Goal: Task Accomplishment & Management: Use online tool/utility

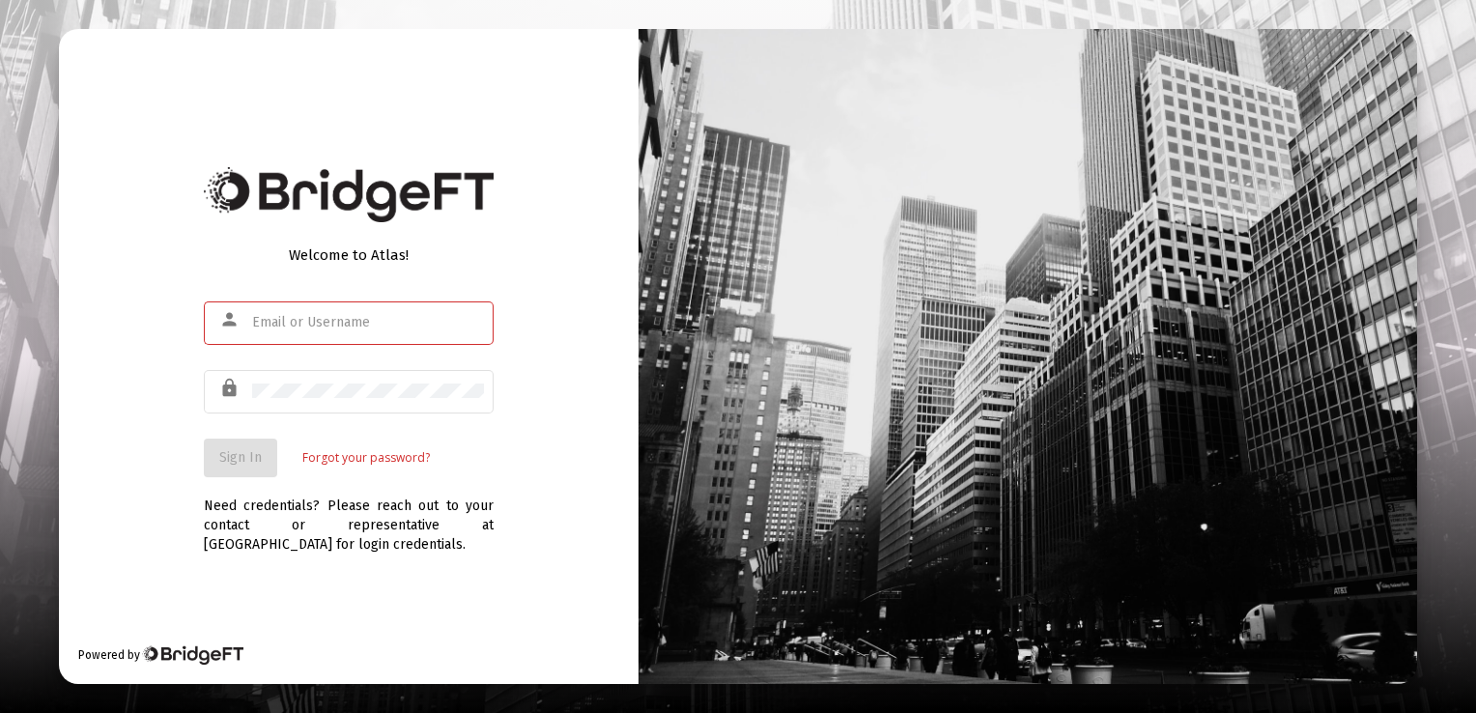
click at [357, 323] on input "text" at bounding box center [368, 322] width 232 height 15
click at [382, 327] on input "text" at bounding box center [368, 322] width 232 height 15
click at [382, 327] on input "wrubelk1121@g" at bounding box center [368, 322] width 232 height 15
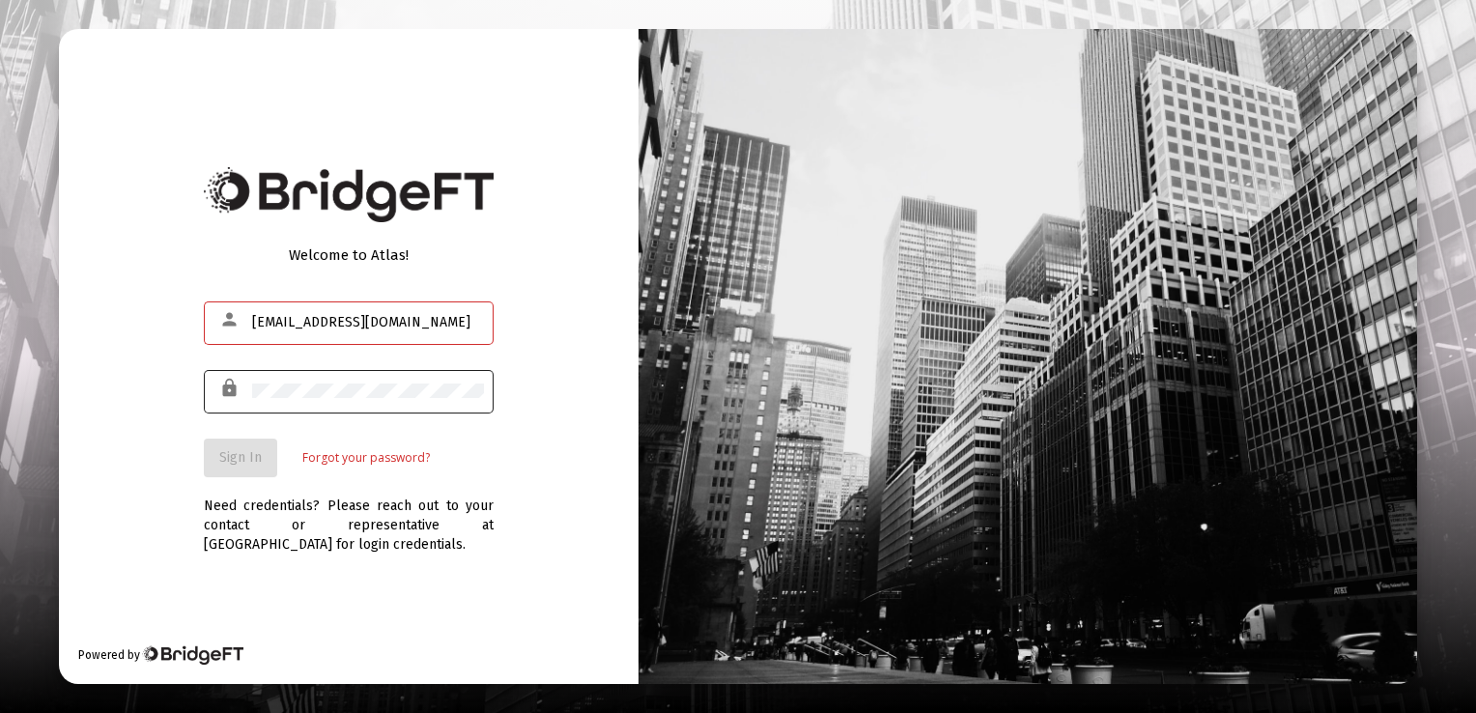
type input "wrubelk1121@gmail.com"
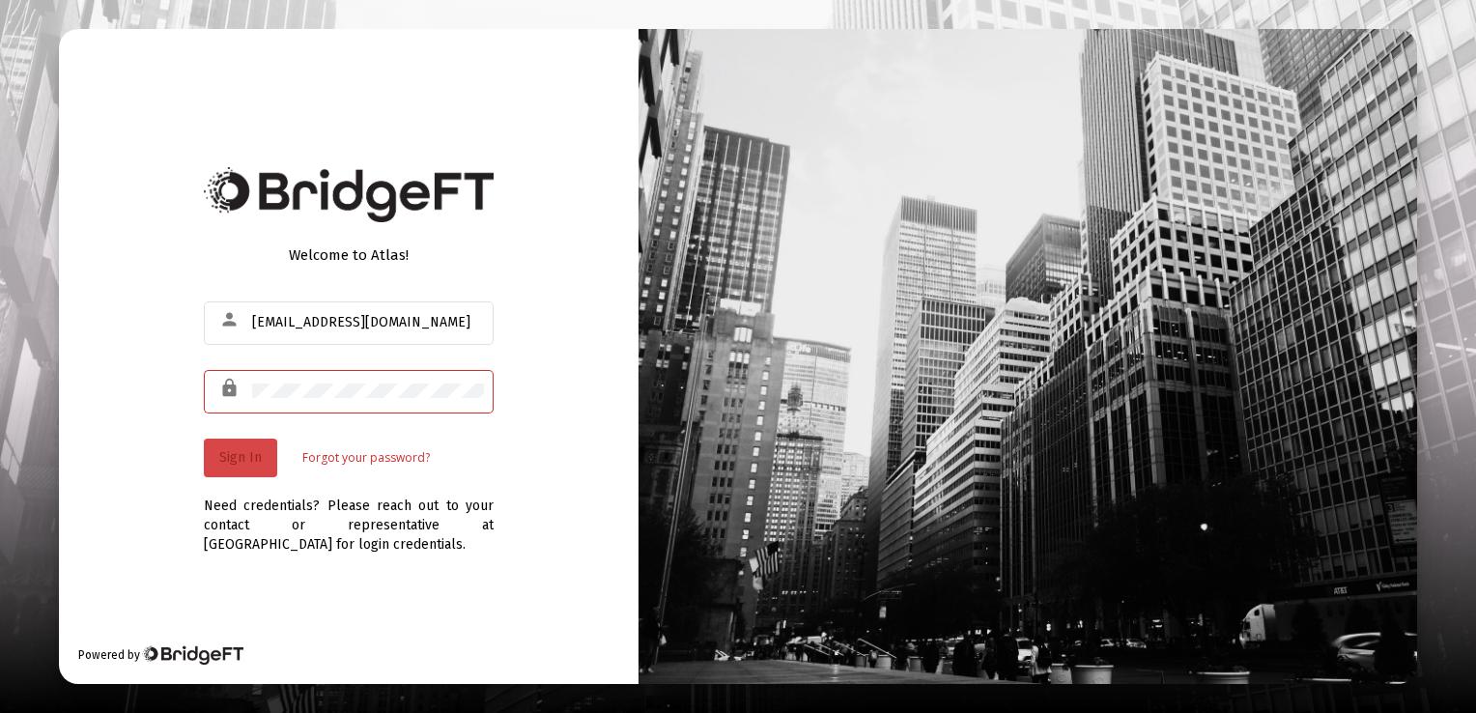
click at [264, 450] on button "Sign In" at bounding box center [240, 458] width 73 height 39
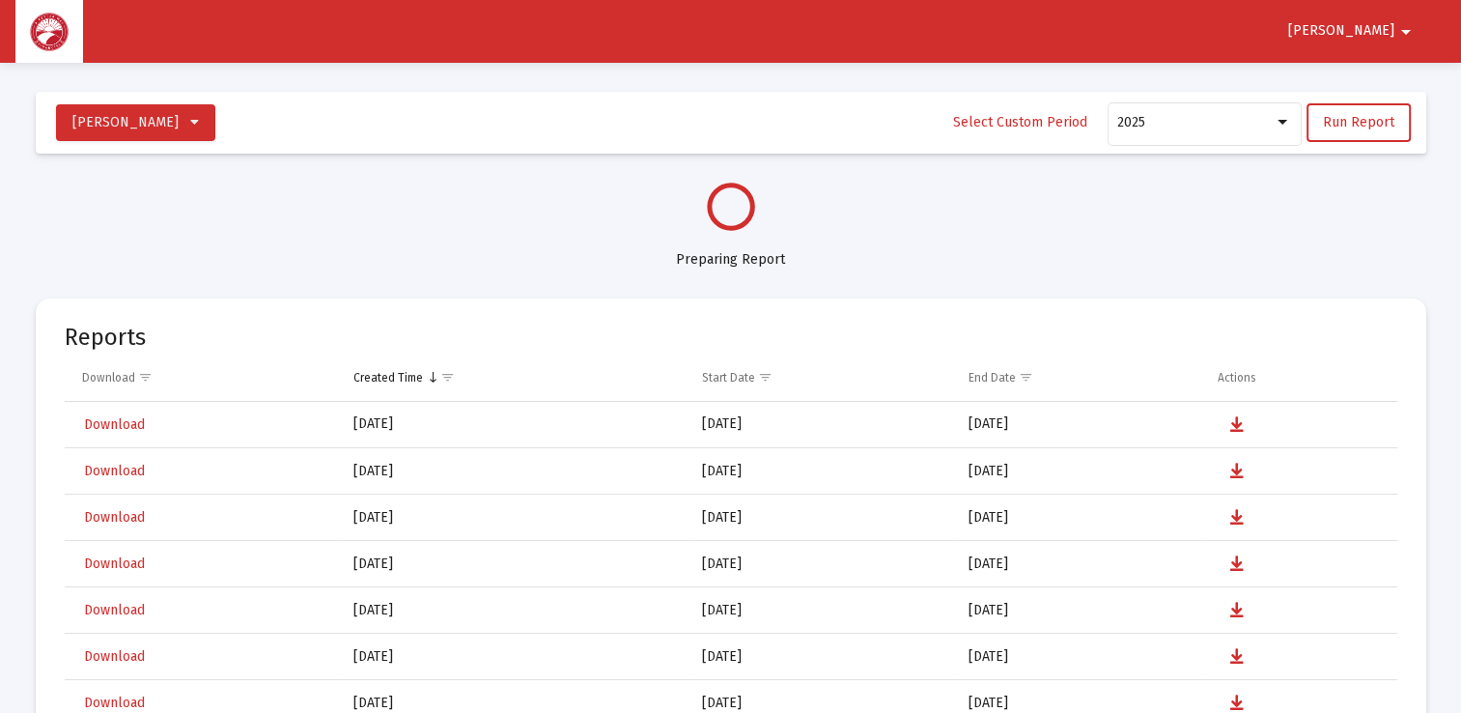
select select "View all"
